Goal: Check status

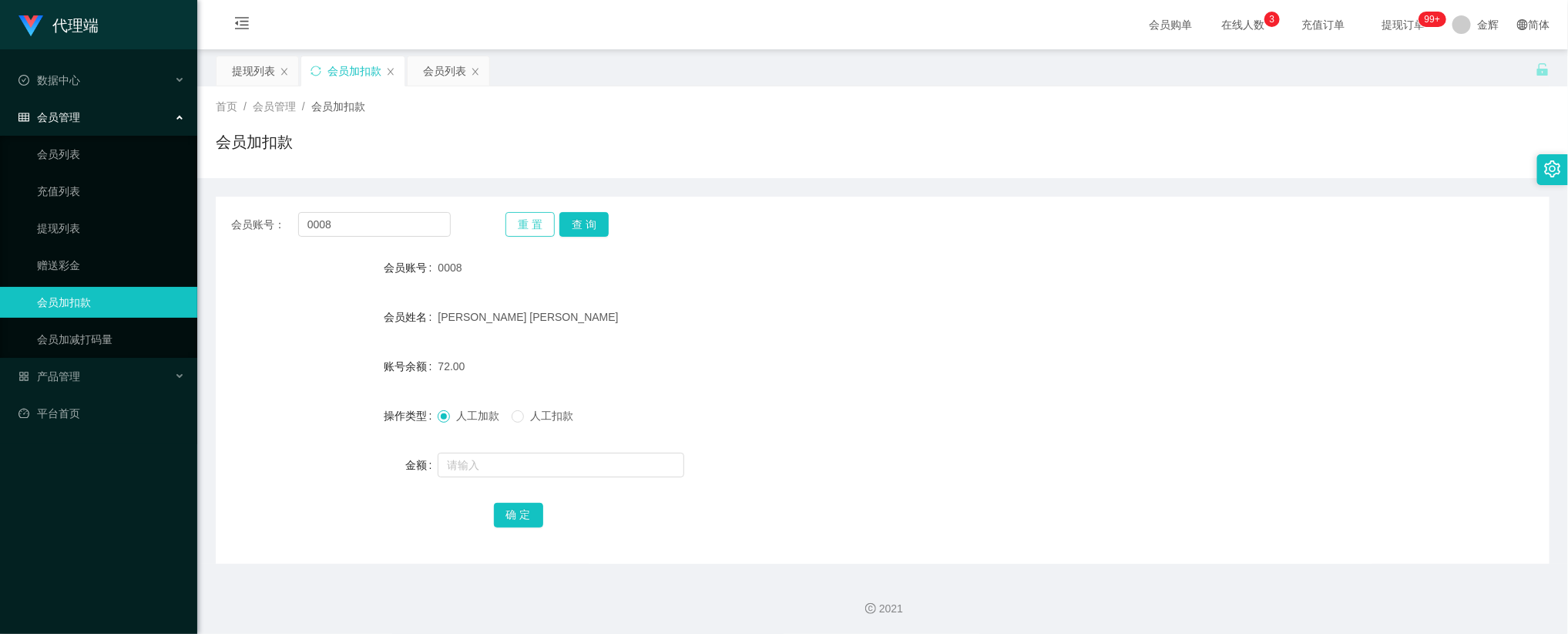
click at [514, 222] on button "重 置" at bounding box center [530, 224] width 50 height 25
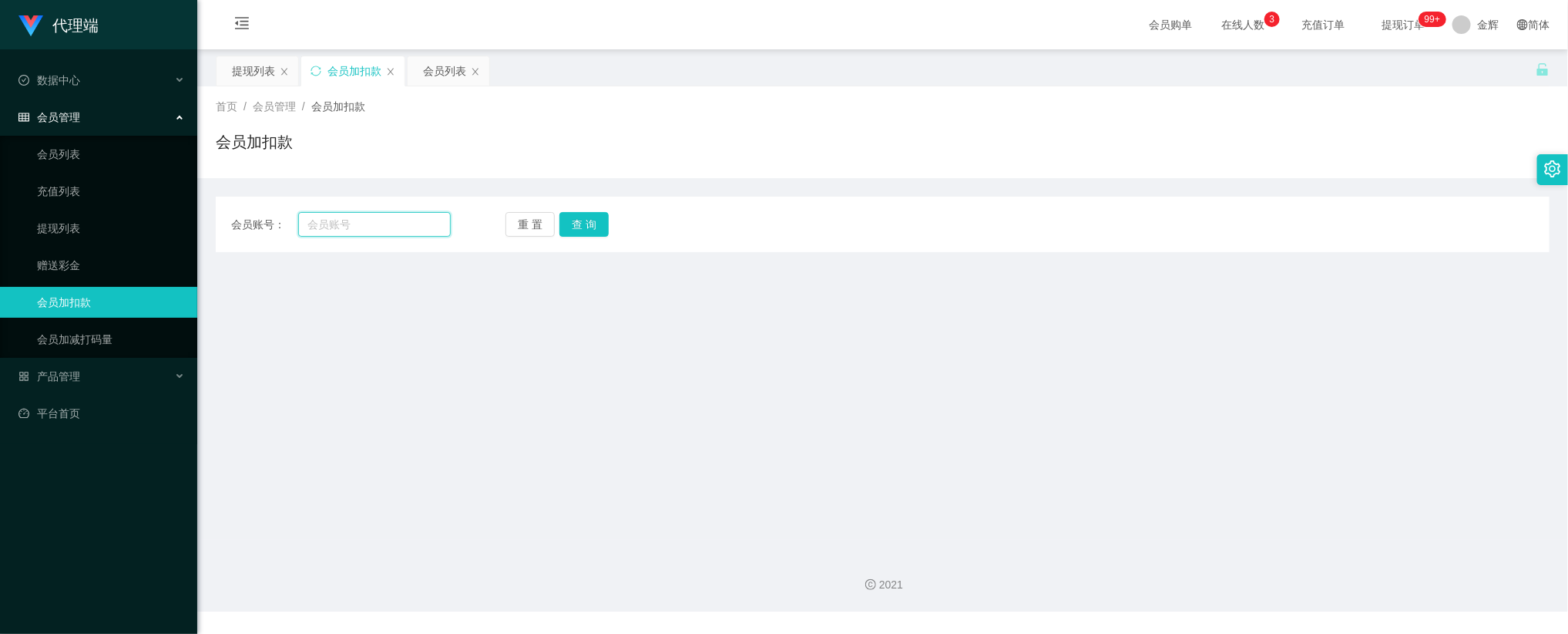
click at [418, 225] on input "text" at bounding box center [374, 224] width 153 height 25
paste input "0008"
type input "0008"
click at [593, 225] on button "查 询" at bounding box center [584, 224] width 50 height 25
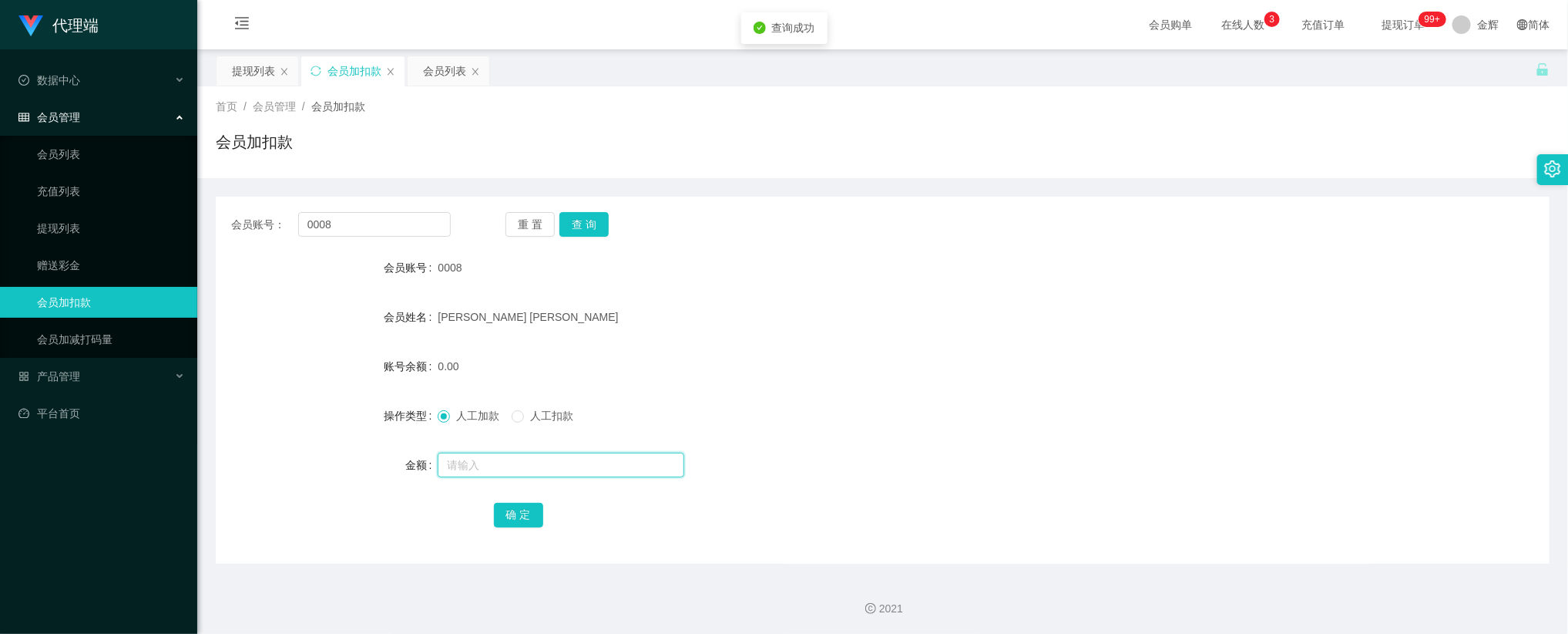
click at [512, 463] on input "text" at bounding box center [561, 465] width 247 height 25
click at [1144, 278] on div "0008" at bounding box center [827, 267] width 778 height 31
click at [405, 218] on input "0008" at bounding box center [374, 224] width 153 height 25
click at [507, 478] on div at bounding box center [827, 465] width 778 height 31
click at [533, 462] on input "text" at bounding box center [561, 465] width 247 height 25
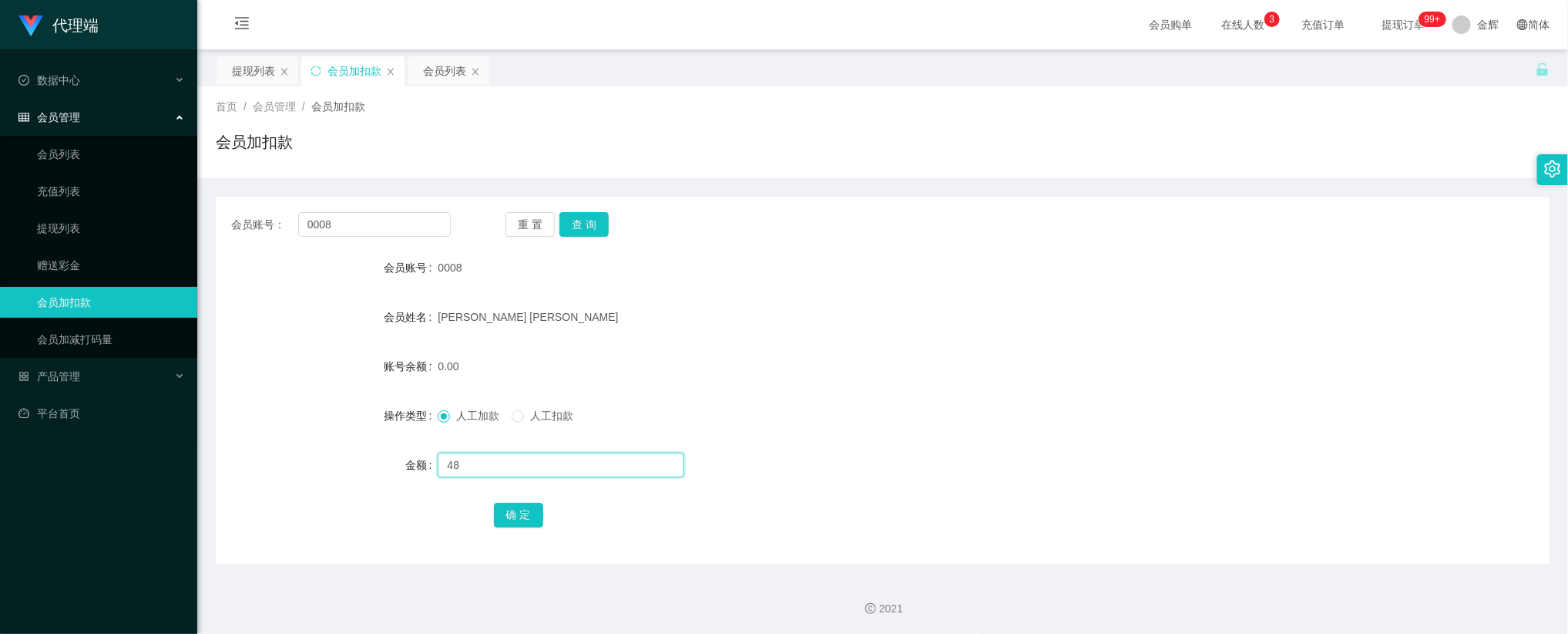
type input "48"
click at [520, 514] on button "确 定" at bounding box center [518, 514] width 50 height 25
click at [1390, 21] on span "提现订单 99+" at bounding box center [1403, 25] width 59 height 11
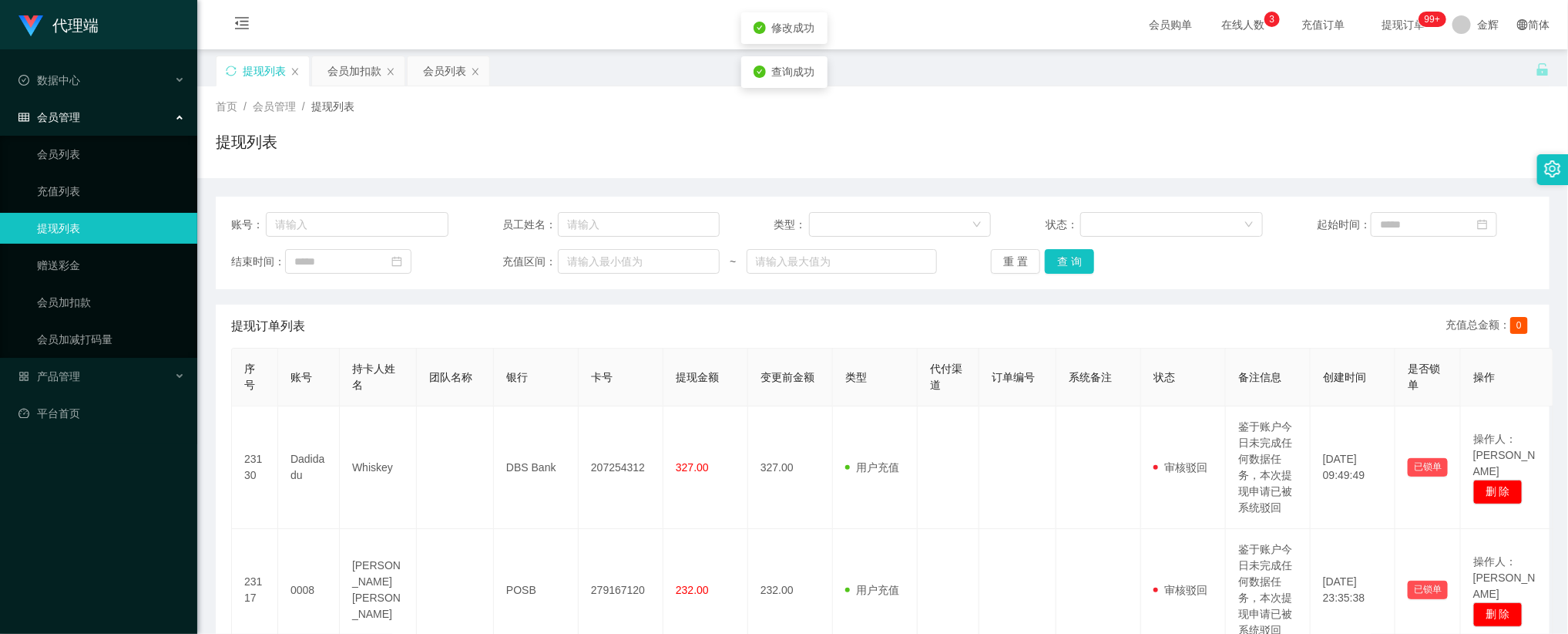
click at [1337, 116] on div "首页 / 会员管理 / 提现列表 / 提现列表" at bounding box center [883, 132] width 1334 height 68
